Goal: Task Accomplishment & Management: Manage account settings

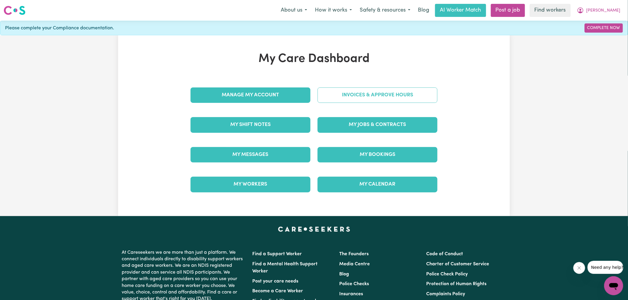
click at [328, 100] on link "Invoices & Approve Hours" at bounding box center [378, 95] width 120 height 15
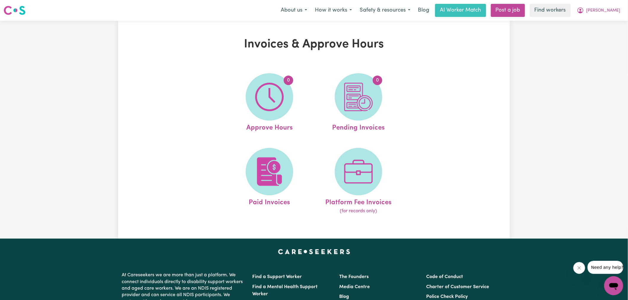
click at [307, 100] on link "0 Approve Hours" at bounding box center [269, 103] width 85 height 60
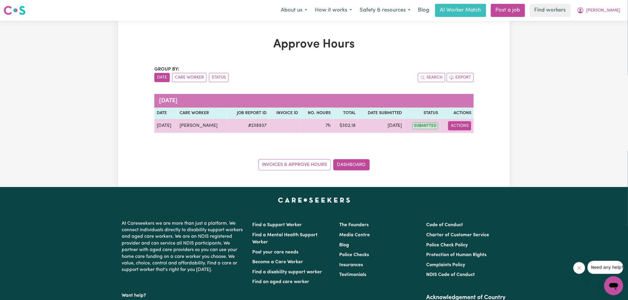
click at [457, 128] on button "Actions" at bounding box center [459, 125] width 23 height 9
click at [469, 141] on link "View Job Report" at bounding box center [475, 140] width 51 height 12
select select "pm"
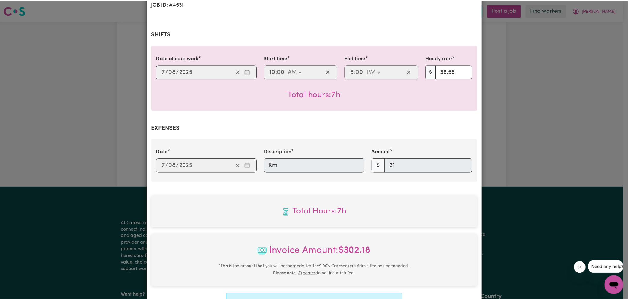
scroll to position [194, 0]
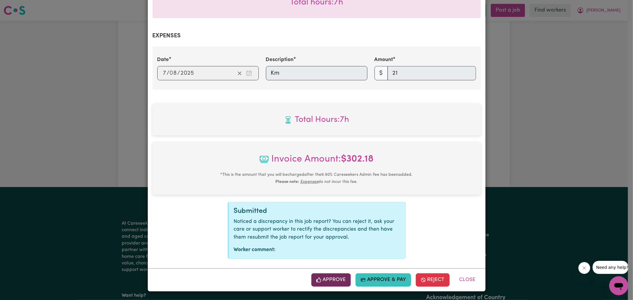
click at [333, 278] on button "Approve" at bounding box center [331, 280] width 40 height 13
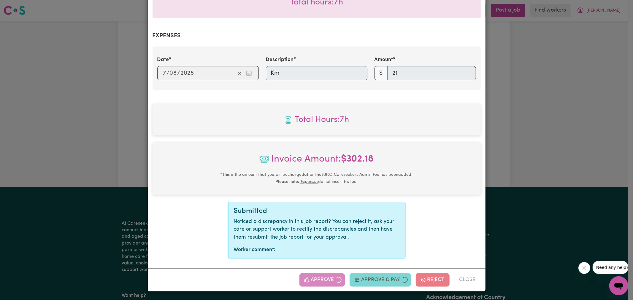
click at [509, 147] on div "Job Report # 238937 - [PERSON_NAME] Summary Job report # 238937 Client name: [P…" at bounding box center [316, 150] width 633 height 300
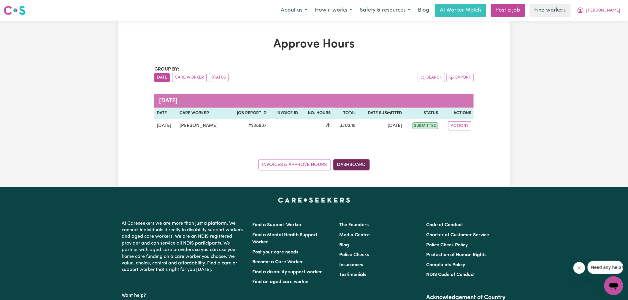
click at [348, 162] on link "Dashboard" at bounding box center [351, 164] width 37 height 11
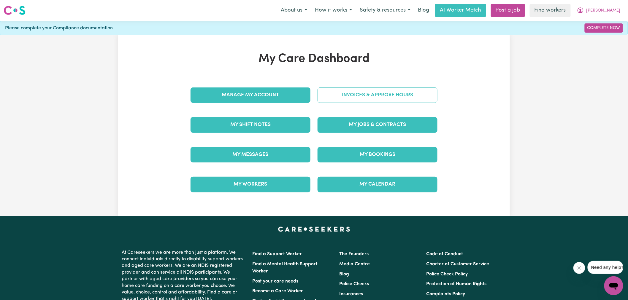
click at [349, 97] on link "Invoices & Approve Hours" at bounding box center [378, 95] width 120 height 15
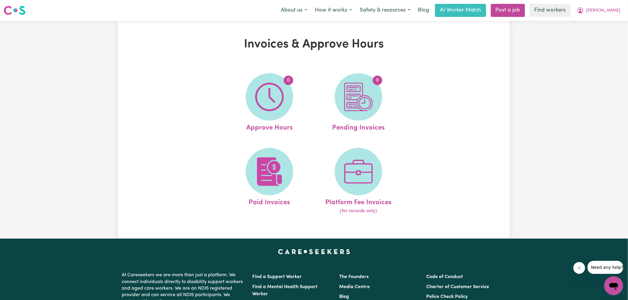
click at [353, 102] on img at bounding box center [358, 97] width 28 height 28
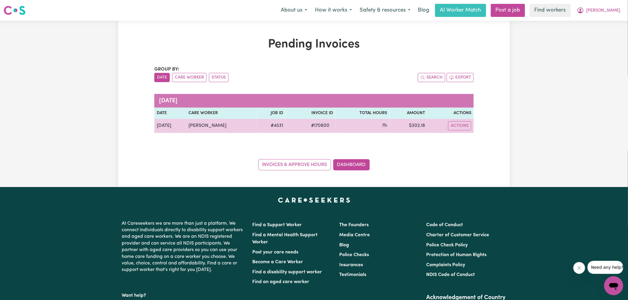
click at [316, 125] on span "# 170600" at bounding box center [321, 125] width 26 height 7
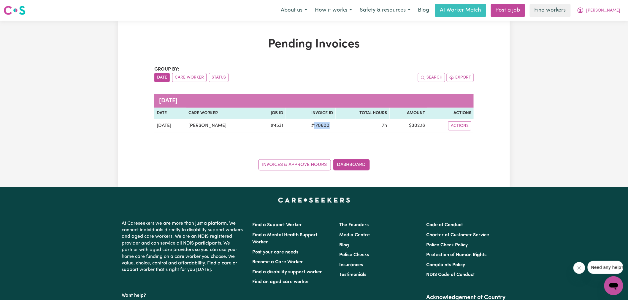
copy span "170600"
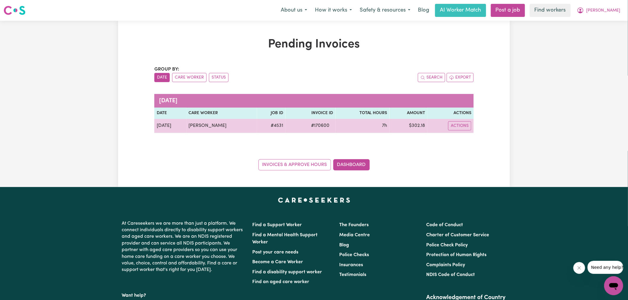
click at [415, 128] on td "$ 302.18" at bounding box center [409, 126] width 38 height 14
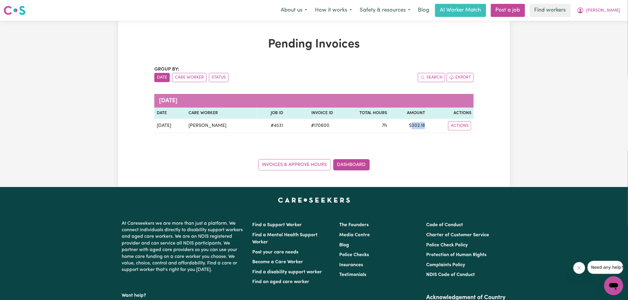
copy td "302.18"
click at [608, 8] on button "[PERSON_NAME]" at bounding box center [598, 10] width 51 height 12
click at [603, 34] on link "Logout" at bounding box center [600, 33] width 47 height 11
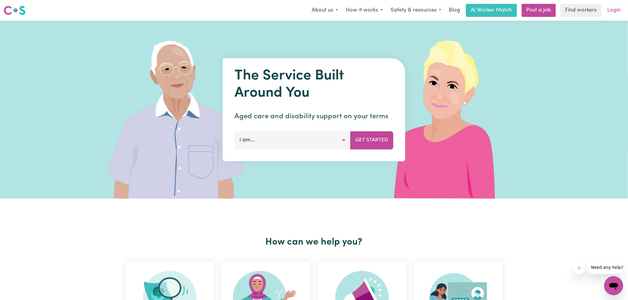
click at [615, 12] on link "Login" at bounding box center [614, 10] width 20 height 13
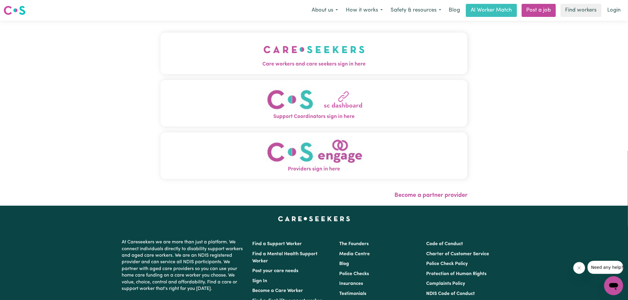
click at [267, 56] on img "Care workers and care seekers sign in here" at bounding box center [314, 50] width 101 height 22
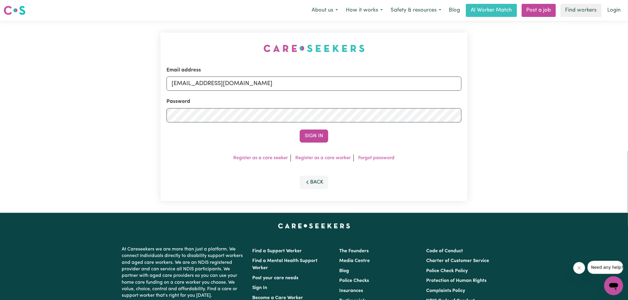
click at [186, 45] on div "Email address [EMAIL_ADDRESS][DOMAIN_NAME] Password Sign In Register as a care …" at bounding box center [314, 117] width 314 height 192
drag, startPoint x: 202, startPoint y: 85, endPoint x: 492, endPoint y: 110, distance: 290.2
click at [492, 110] on div "Email address [EMAIL_ADDRESS][DOMAIN_NAME] Password Sign In Register as a care …" at bounding box center [314, 117] width 628 height 192
type input "[EMAIL_ADDRESS][DOMAIN_NAME]"
click at [300, 130] on button "Sign In" at bounding box center [314, 136] width 28 height 13
